Goal: Task Accomplishment & Management: Manage account settings

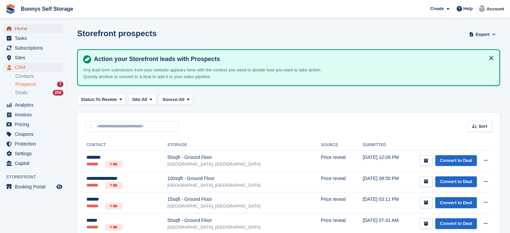
drag, startPoint x: 30, startPoint y: 32, endPoint x: 36, endPoint y: 2, distance: 30.6
click at [30, 32] on span "Home" at bounding box center [35, 28] width 40 height 9
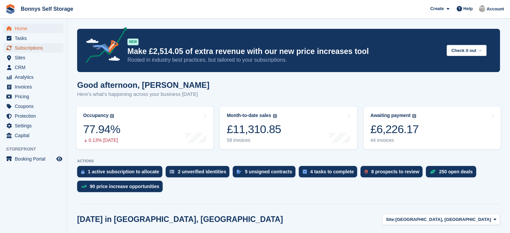
click at [28, 45] on span "Subscriptions" at bounding box center [35, 47] width 40 height 9
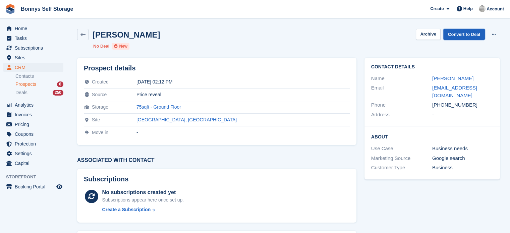
click at [459, 32] on link "Convert to Deal" at bounding box center [465, 34] width 42 height 11
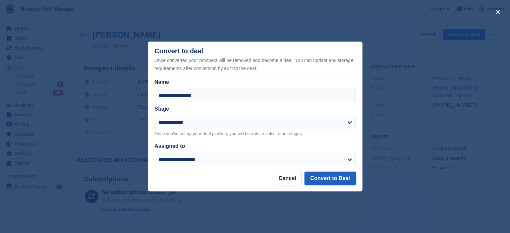
click at [323, 178] on button "Convert to Deal" at bounding box center [330, 178] width 51 height 13
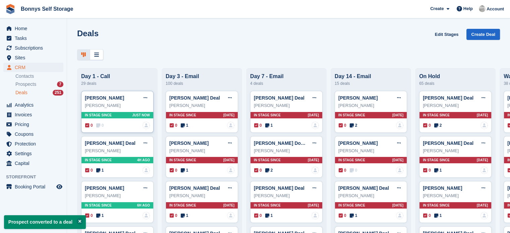
click at [93, 125] on span "0" at bounding box center [89, 126] width 8 height 6
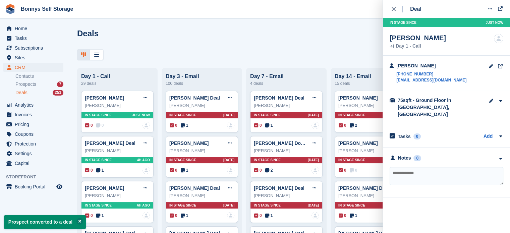
click at [408, 167] on textarea at bounding box center [447, 176] width 114 height 18
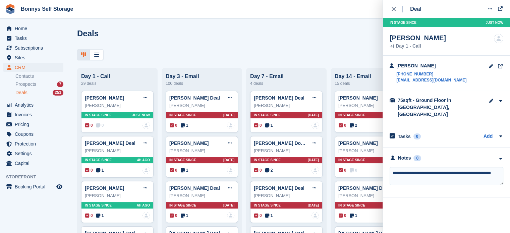
type textarea "**********"
